Goal: Find specific page/section: Find specific page/section

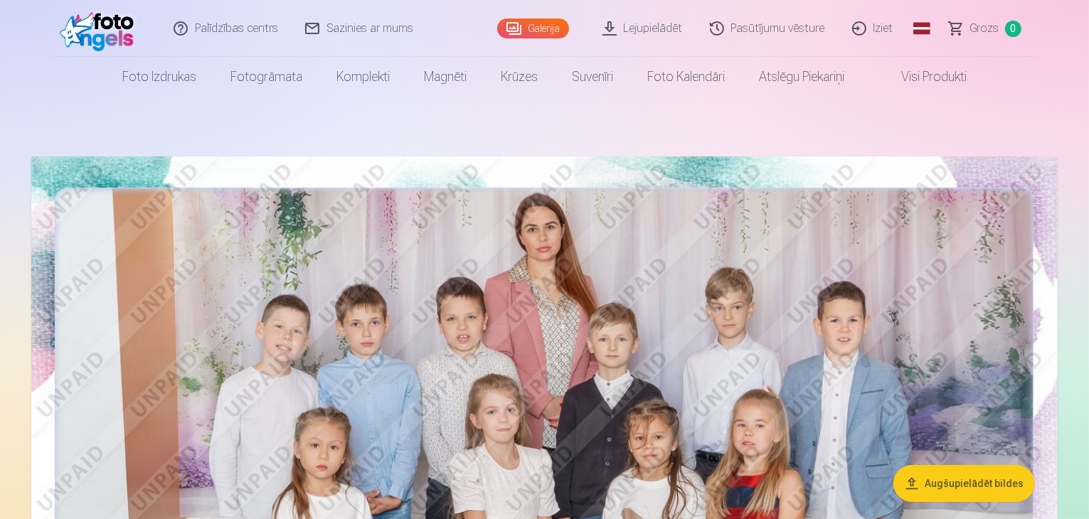
click at [749, 26] on link "Pasūtījumu vēsture" at bounding box center [768, 28] width 142 height 57
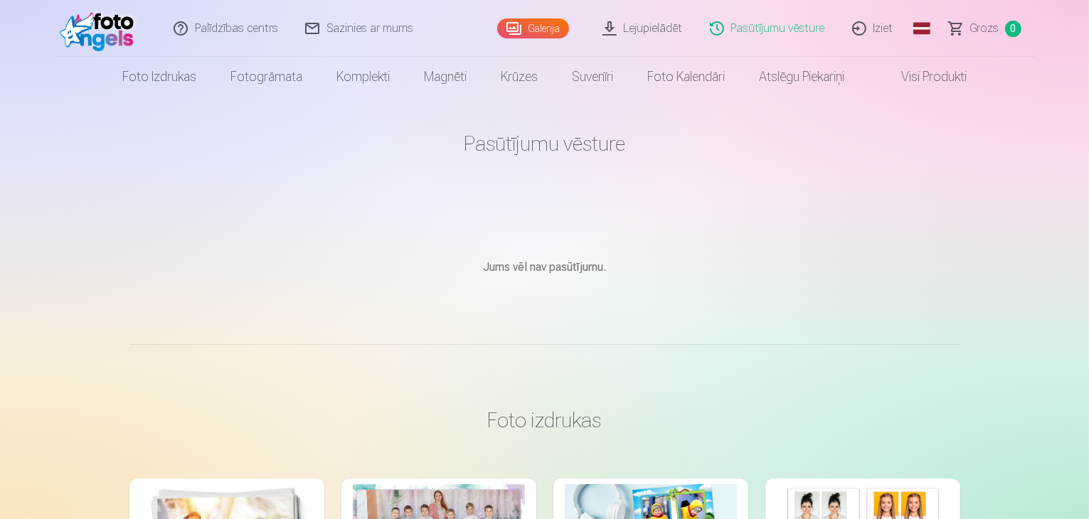
click at [667, 27] on link "Lejupielādēt" at bounding box center [643, 28] width 107 height 57
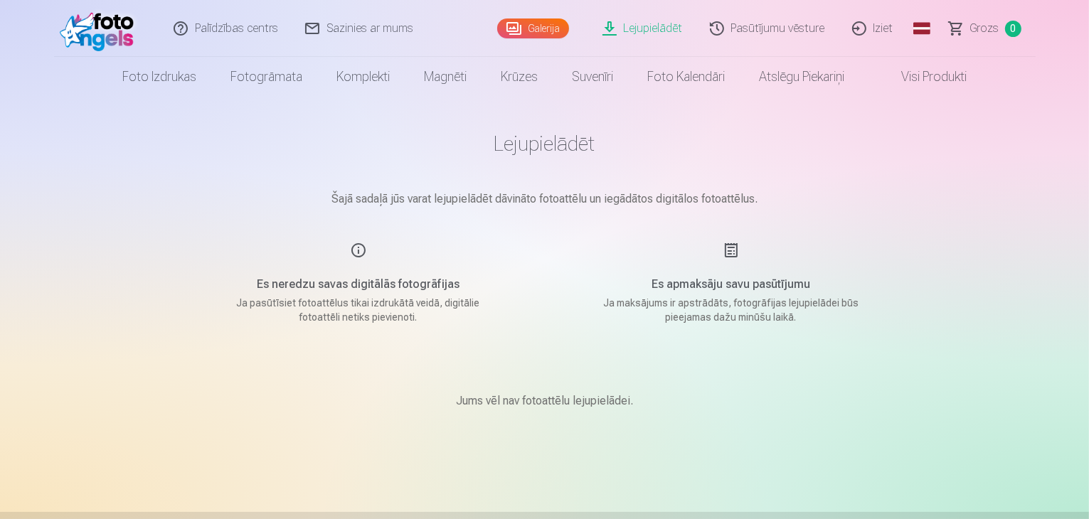
click at [525, 23] on link "Galerija" at bounding box center [533, 29] width 72 height 20
